Goal: Task Accomplishment & Management: Manage account settings

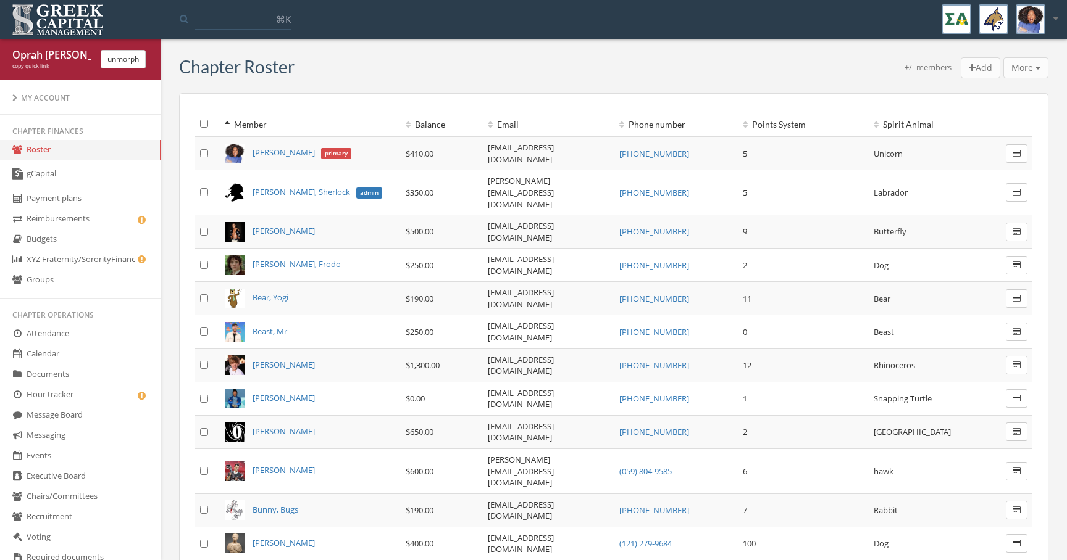
click at [61, 85] on ul "My Account" at bounding box center [80, 97] width 160 height 35
click at [60, 97] on div "My Account" at bounding box center [80, 98] width 136 height 10
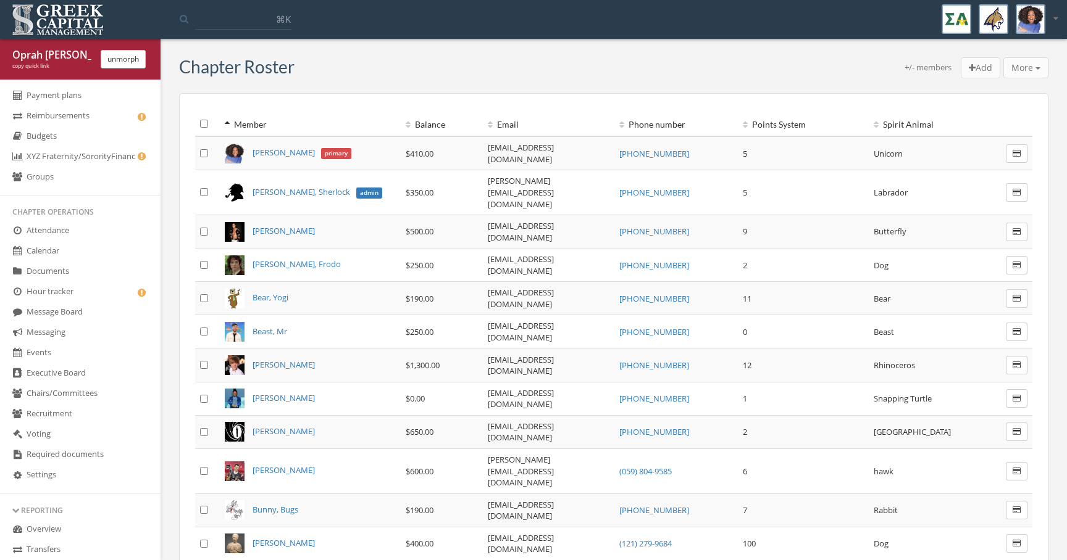
scroll to position [418, 0]
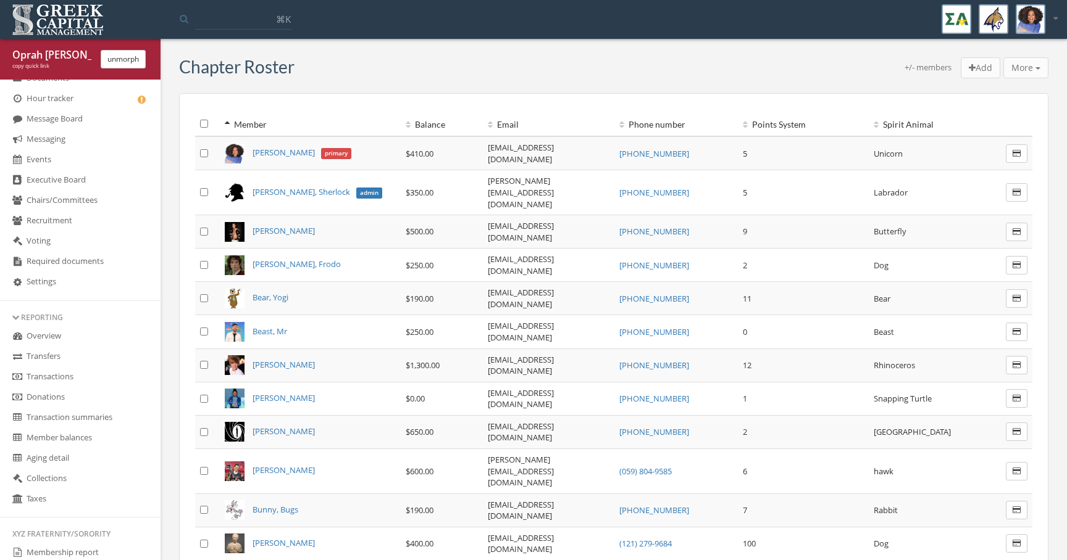
click at [61, 291] on link "Settings" at bounding box center [80, 282] width 160 height 20
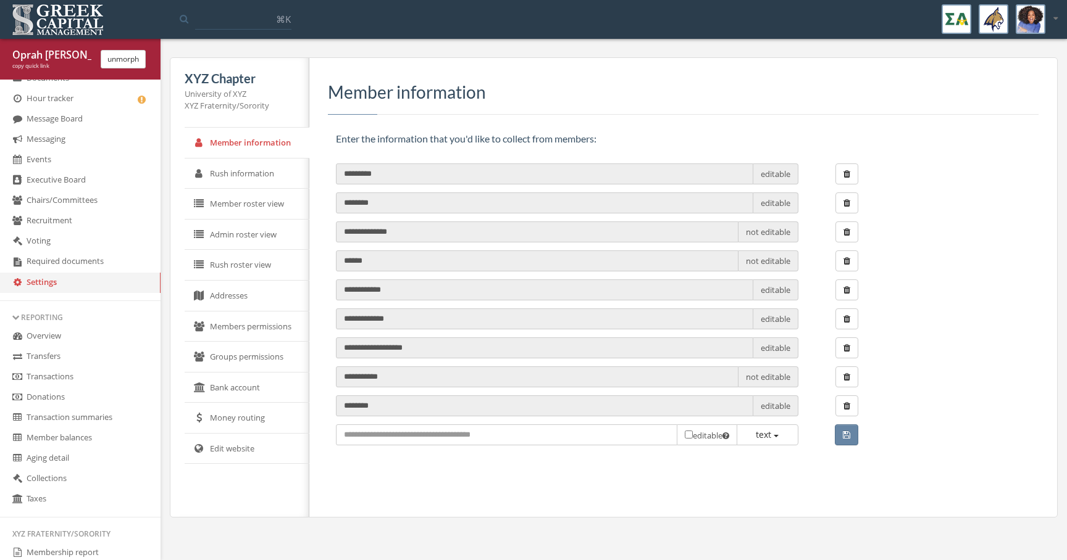
click at [250, 377] on link "Bank account" at bounding box center [247, 388] width 125 height 31
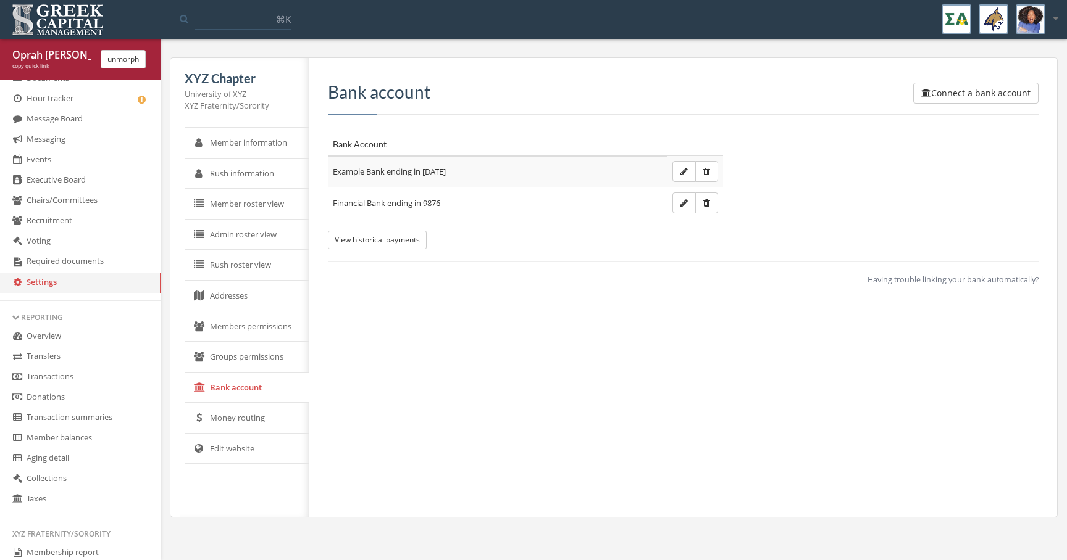
click at [678, 208] on button "button" at bounding box center [683, 203] width 23 height 21
click at [650, 261] on div "Connect a bank account Bank account Bank Account Example Bank ending in [DATE] …" at bounding box center [683, 184] width 710 height 203
click at [44, 69] on div "copy quick link" at bounding box center [51, 66] width 79 height 8
click at [944, 103] on button "Connect a bank account" at bounding box center [975, 93] width 125 height 21
click at [943, 281] on span "Having trouble linking your bank automatically?" at bounding box center [952, 280] width 171 height 11
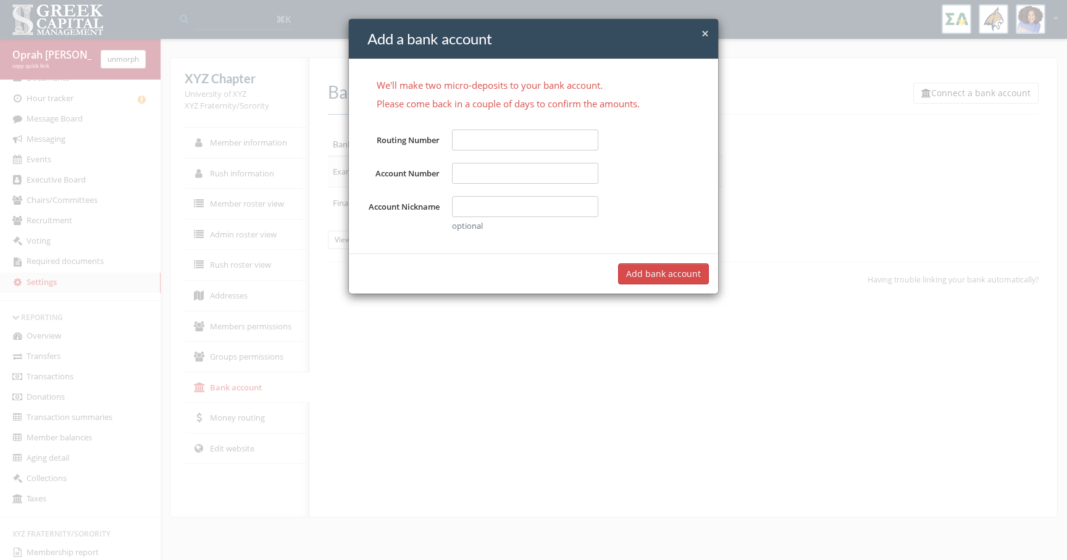
click at [746, 396] on div "× Close Add a bank account We'll make two micro-deposits to your bank account. …" at bounding box center [533, 280] width 1067 height 560
